Goal: Transaction & Acquisition: Purchase product/service

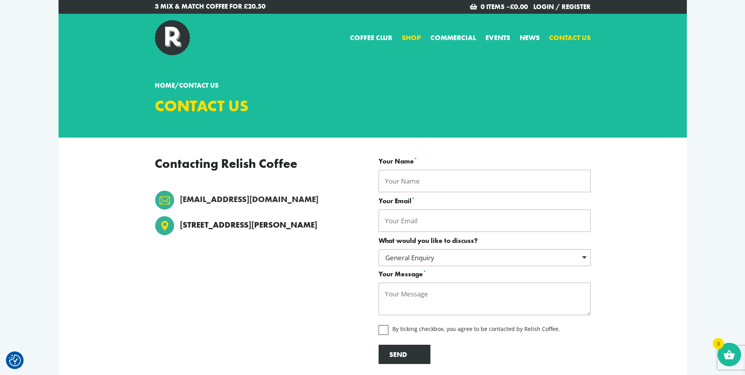
click at [414, 38] on link "Shop" at bounding box center [411, 37] width 19 height 11
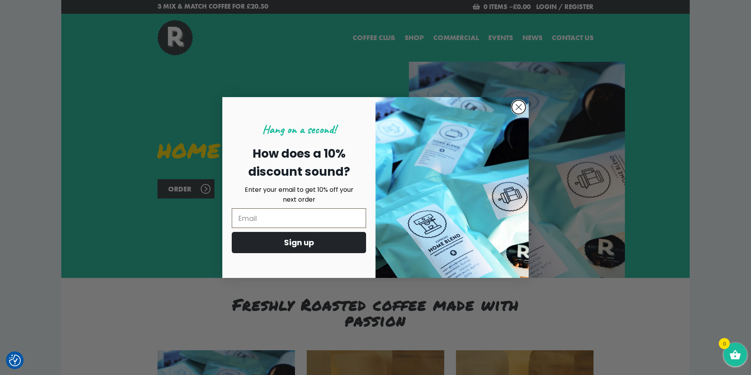
click at [517, 109] on icon "Close dialog" at bounding box center [518, 106] width 5 height 5
